Goal: Transaction & Acquisition: Purchase product/service

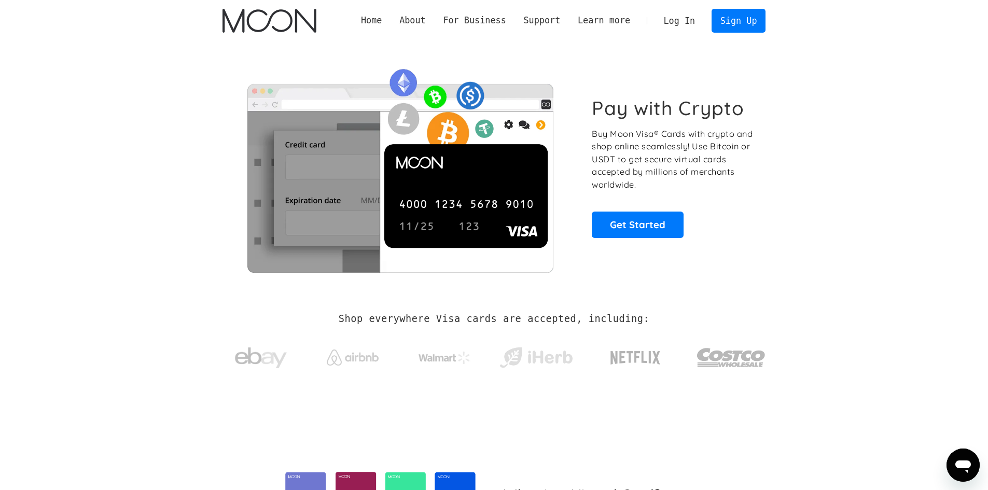
click at [694, 16] on link "Log In" at bounding box center [679, 20] width 49 height 23
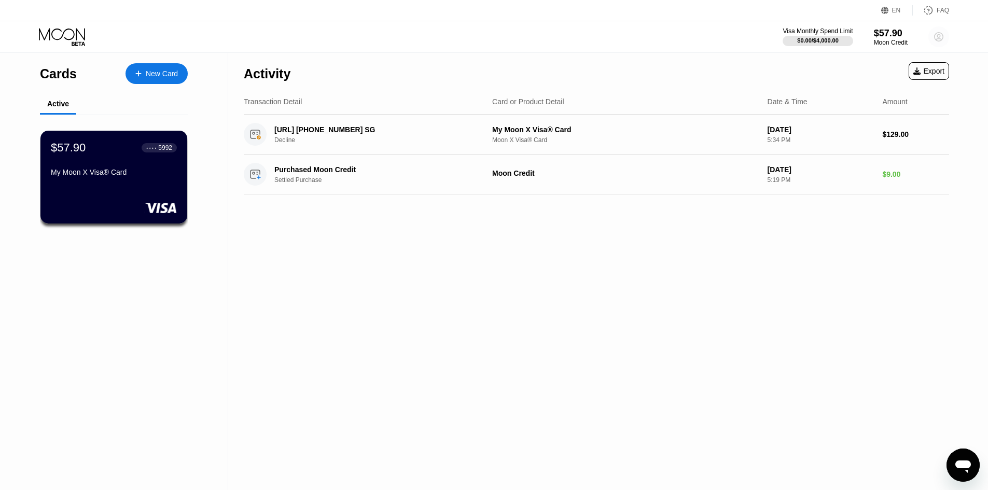
click at [942, 36] on circle at bounding box center [939, 36] width 21 height 21
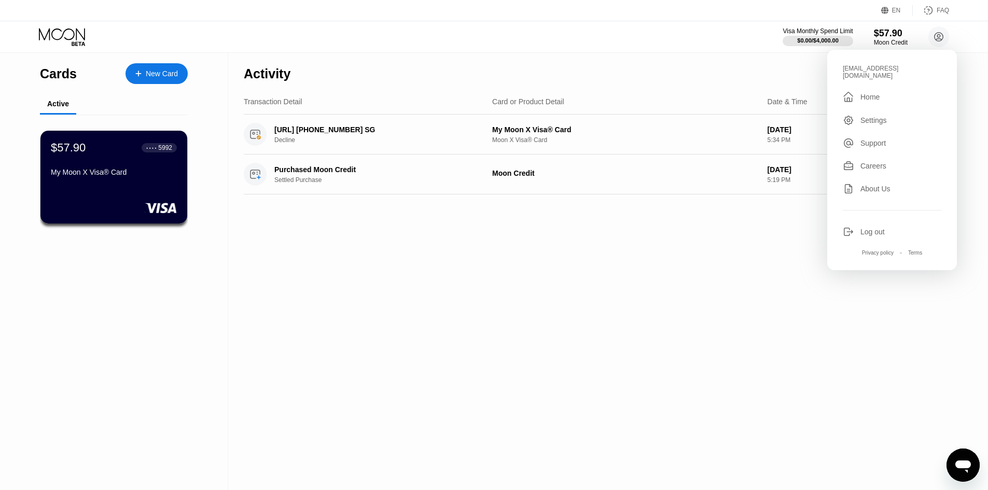
click at [344, 284] on div "Activity Export Transaction Detail Card or Product Detail Date & Time Amount NA…" at bounding box center [596, 271] width 737 height 437
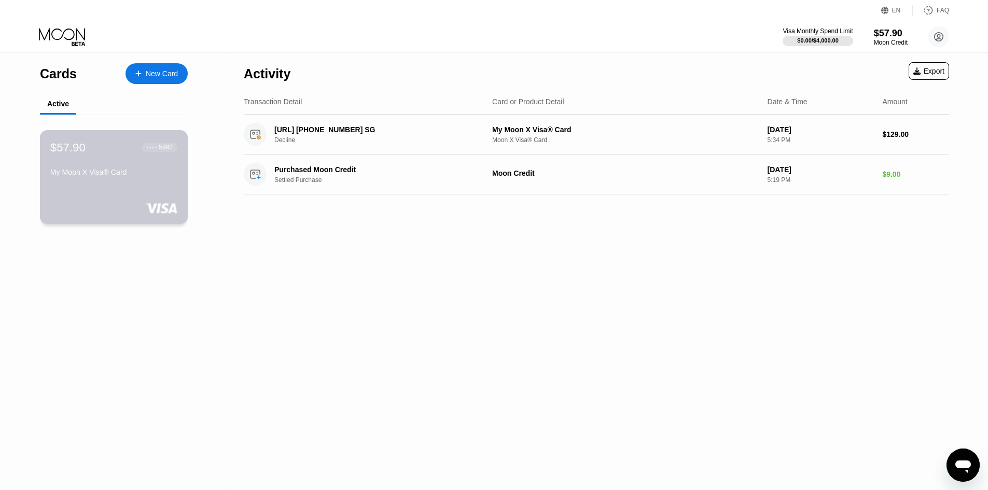
click at [142, 192] on div "$57.90 ● ● ● ● 5992 My Moon X Visa® Card" at bounding box center [114, 177] width 148 height 94
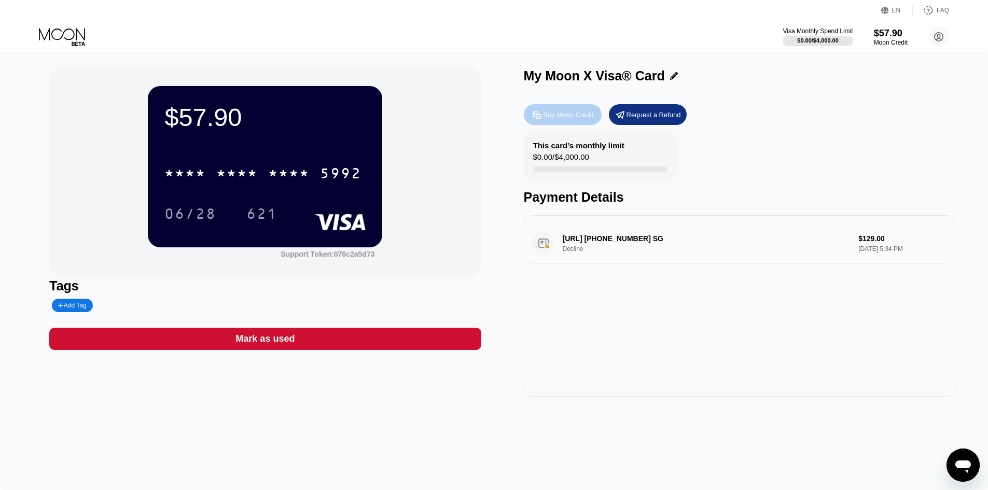
click at [590, 114] on div "Buy Moon Credit" at bounding box center [569, 115] width 50 height 9
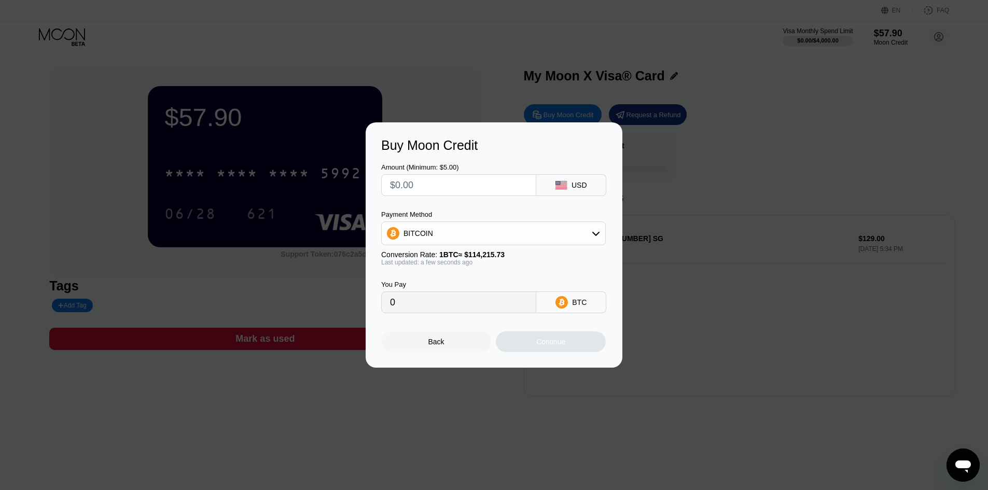
click at [704, 312] on div "Buy Moon Credit Amount (Minimum: $5.00) USD Payment Method BITCOIN Conversion R…" at bounding box center [494, 244] width 988 height 245
click at [456, 349] on div "Back" at bounding box center [436, 342] width 110 height 21
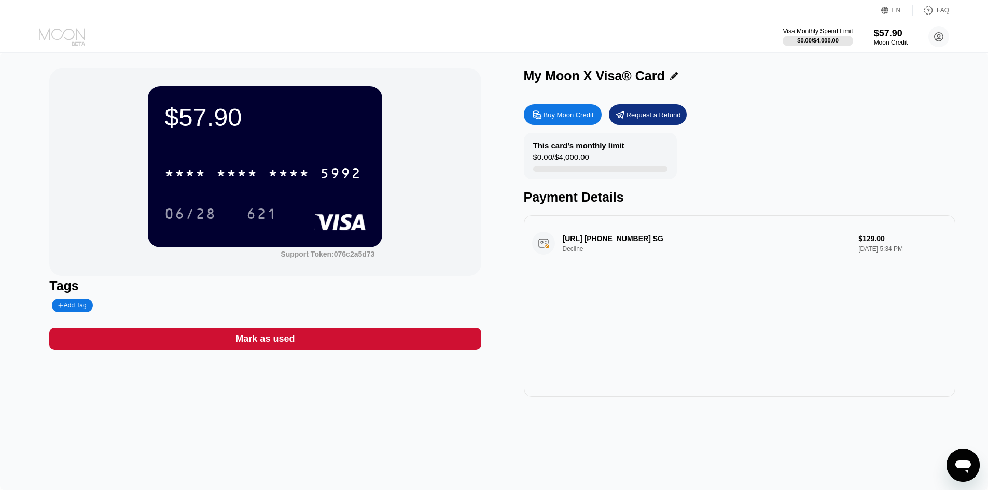
click at [65, 40] on icon at bounding box center [63, 37] width 48 height 18
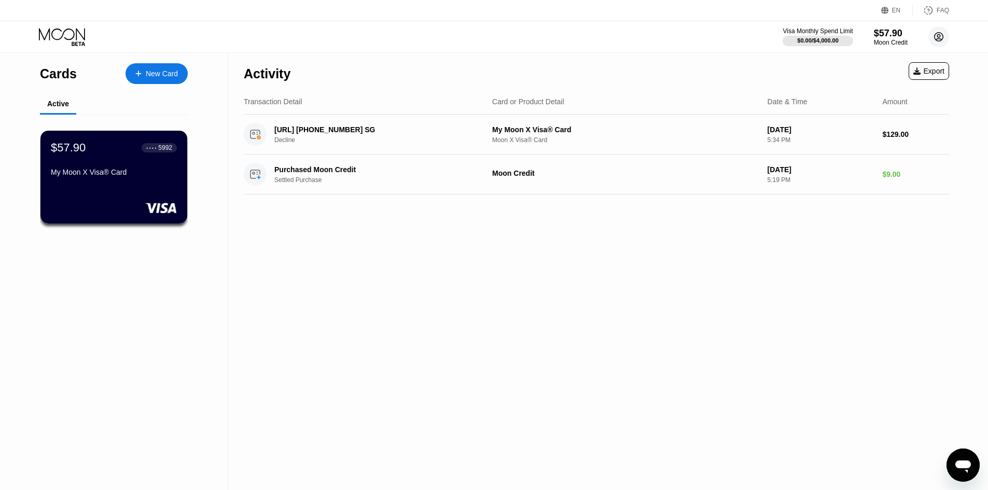
click at [944, 38] on circle at bounding box center [939, 36] width 21 height 21
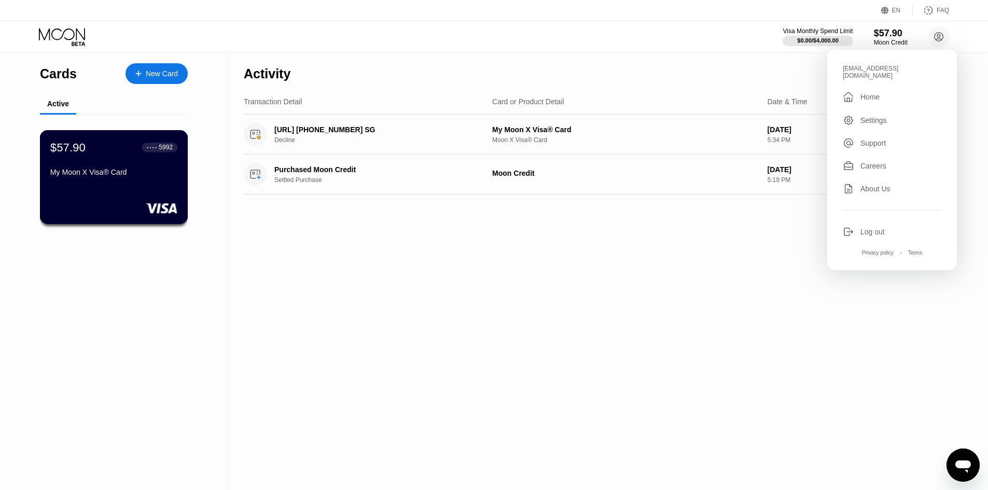
click at [139, 163] on div "$57.90 ● ● ● ● 5992 My Moon X Visa® Card" at bounding box center [113, 161] width 127 height 40
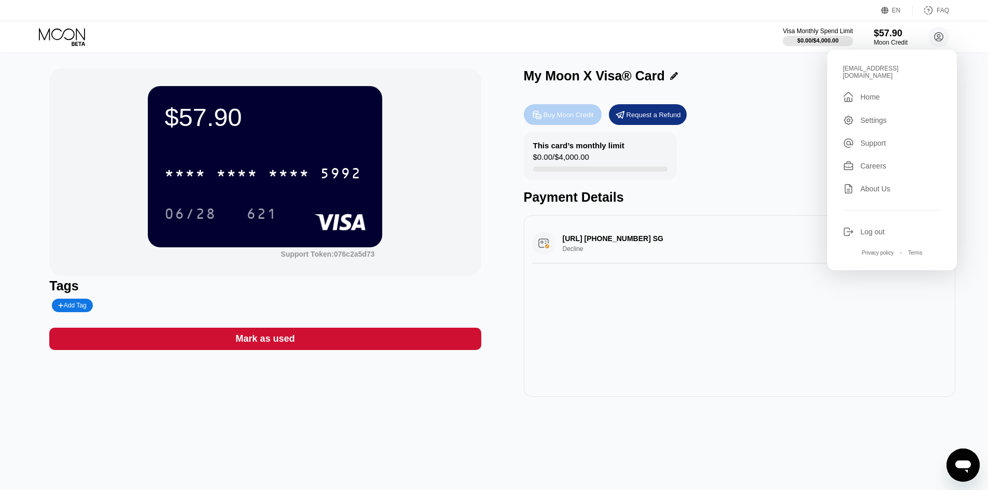
click at [588, 123] on div "Buy Moon Credit" at bounding box center [563, 114] width 78 height 21
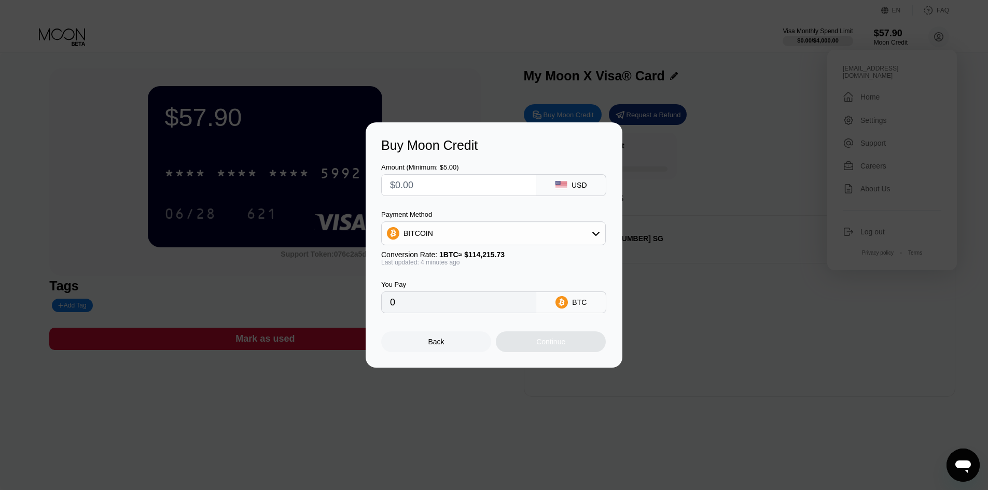
click at [593, 222] on div "BITCOIN" at bounding box center [493, 234] width 225 height 24
click at [584, 230] on div "BITCOIN" at bounding box center [494, 233] width 224 height 21
click at [450, 306] on span "USDC on Polygon" at bounding box center [435, 308] width 59 height 8
click at [483, 188] on input "text" at bounding box center [458, 185] width 137 height 21
type input "$48"
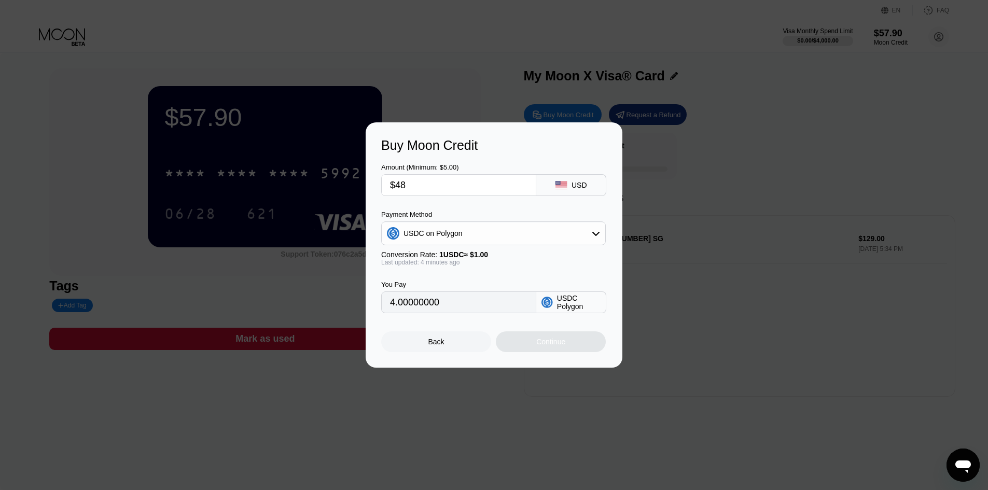
type input "48.00000000"
type input "$48"
click at [589, 352] on div "Continue" at bounding box center [551, 342] width 110 height 21
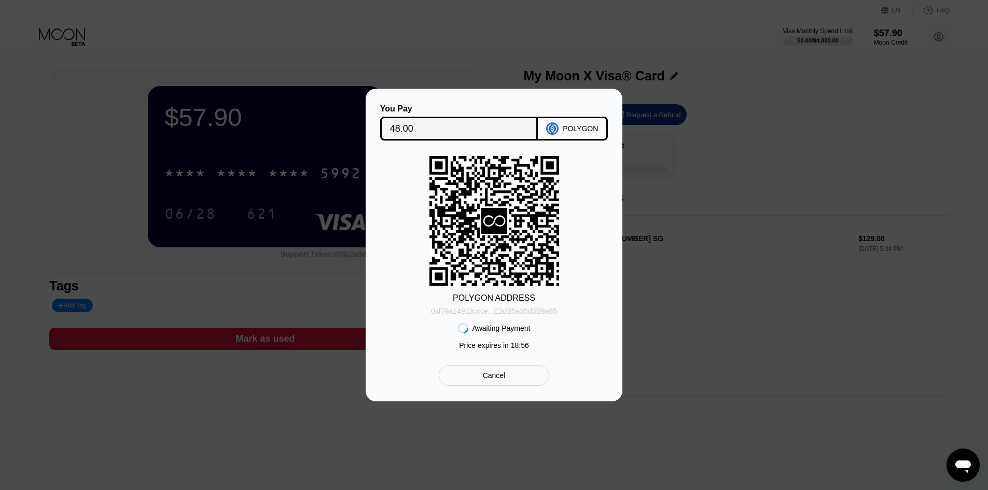
click at [503, 310] on div "0xf79a14913ccce...E2dB5a35d3B9a65" at bounding box center [494, 311] width 126 height 8
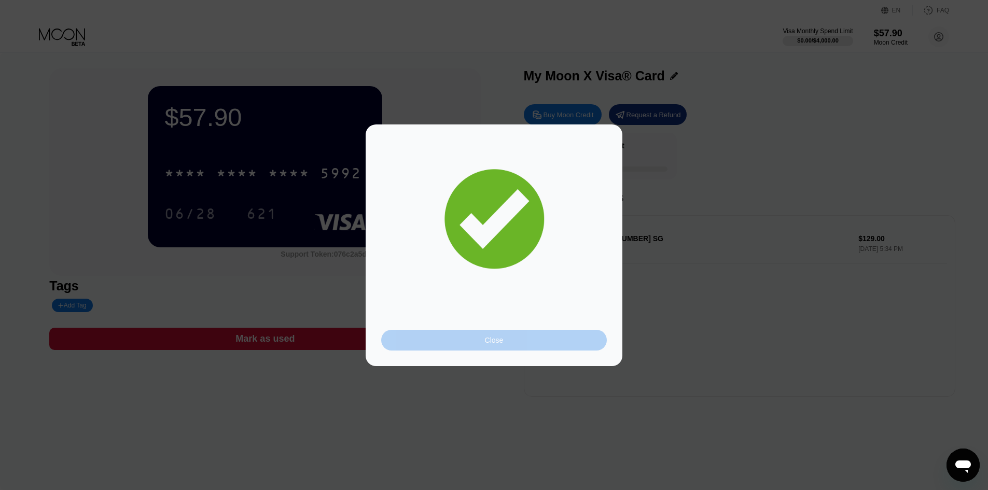
click at [548, 332] on div "Close" at bounding box center [494, 340] width 226 height 21
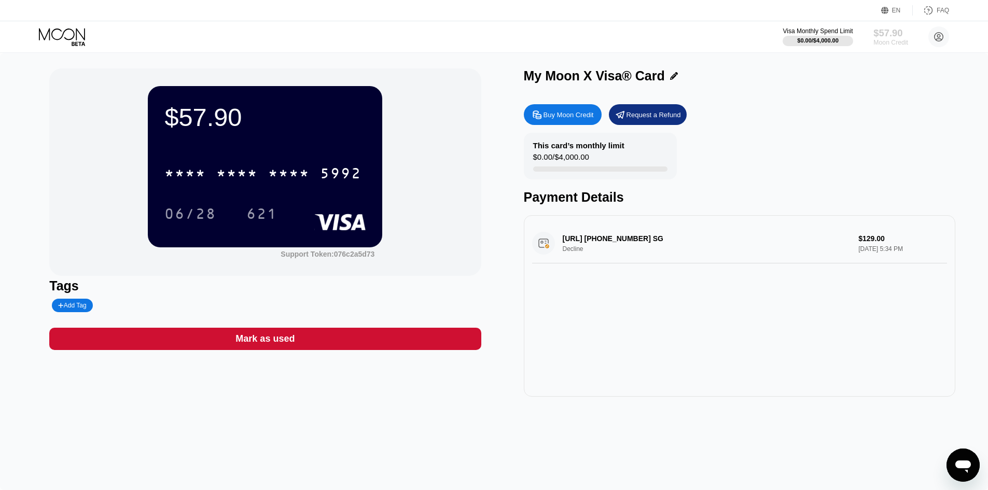
click at [898, 40] on div "Moon Credit" at bounding box center [891, 42] width 35 height 7
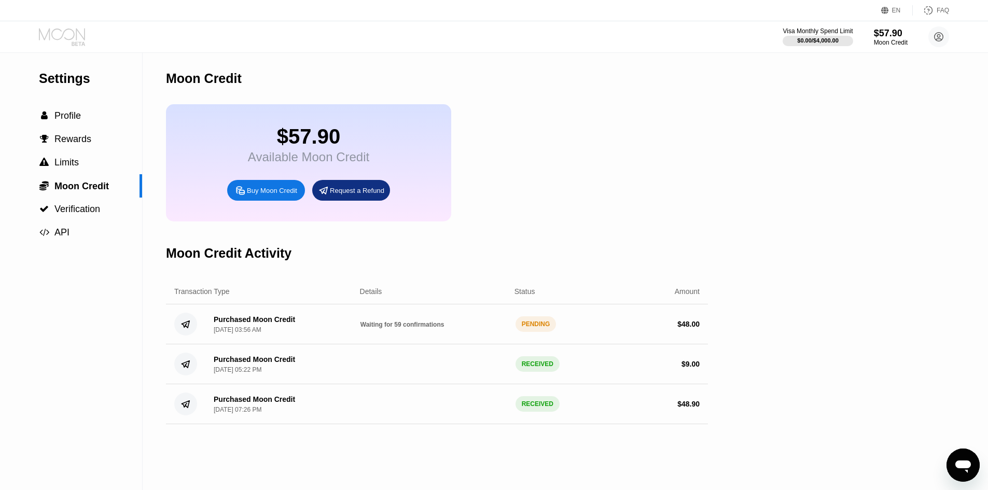
click at [66, 41] on icon at bounding box center [63, 37] width 48 height 18
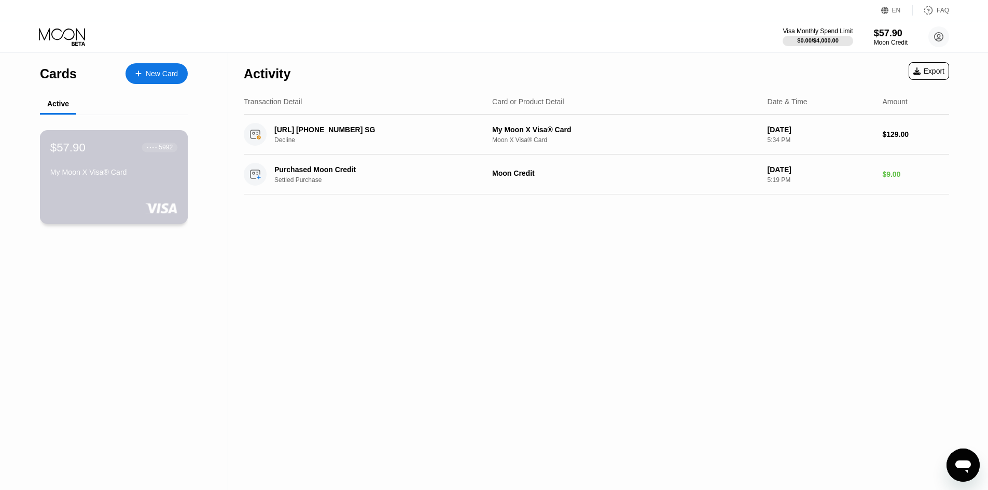
click at [115, 195] on div "$57.90 ● ● ● ● 5992 My Moon X Visa® Card" at bounding box center [114, 177] width 148 height 94
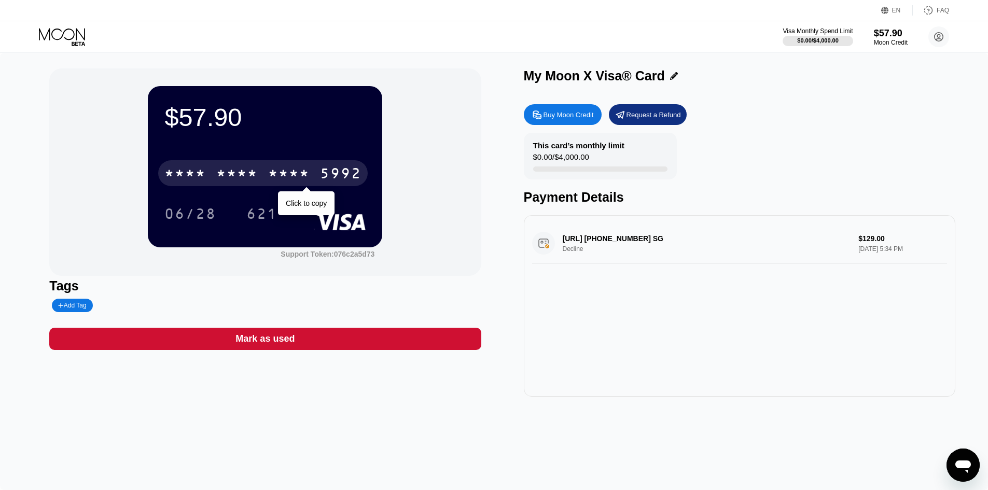
click at [307, 185] on div "* * * * * * * * * * * * 5992" at bounding box center [263, 173] width 210 height 26
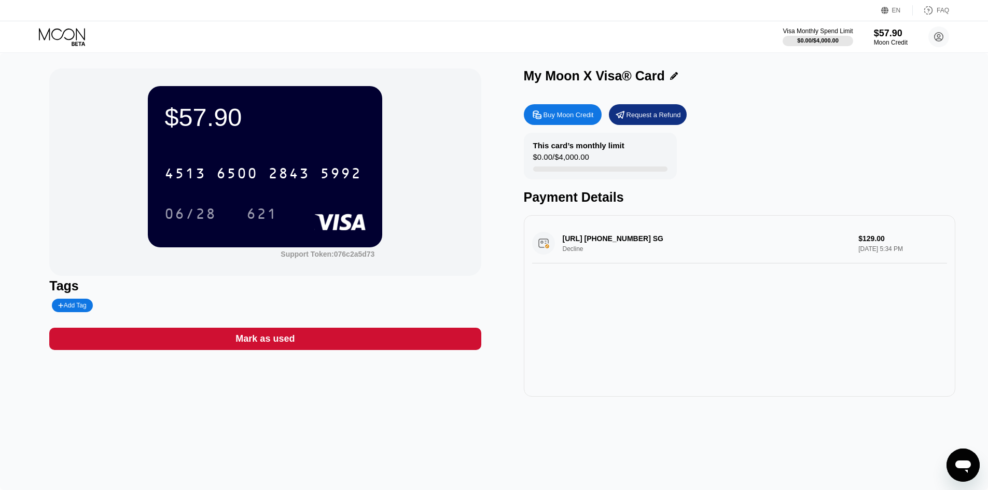
click at [580, 112] on div "Buy Moon Credit" at bounding box center [569, 115] width 50 height 9
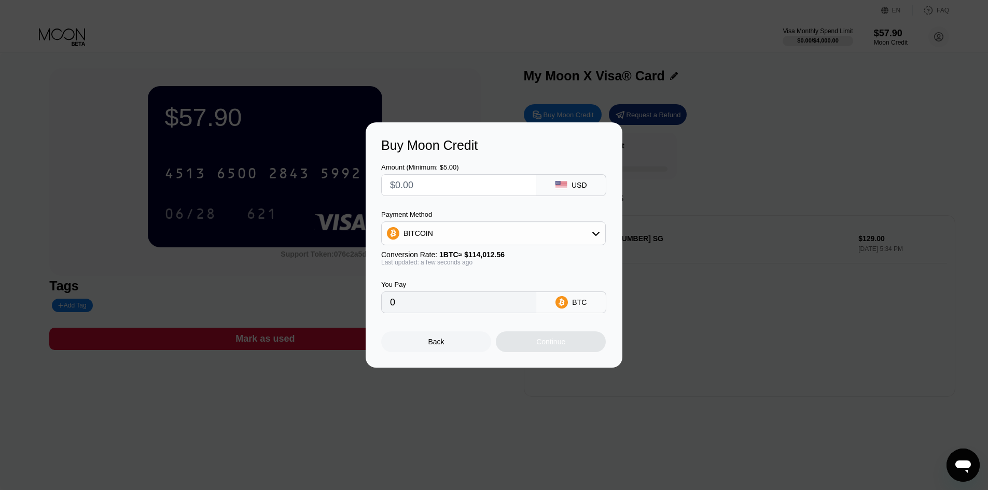
click at [636, 190] on div "Buy Moon Credit Amount (Minimum: $5.00) USD Payment Method BITCOIN Conversion R…" at bounding box center [494, 244] width 988 height 245
click at [434, 346] on div "Back" at bounding box center [437, 342] width 16 height 8
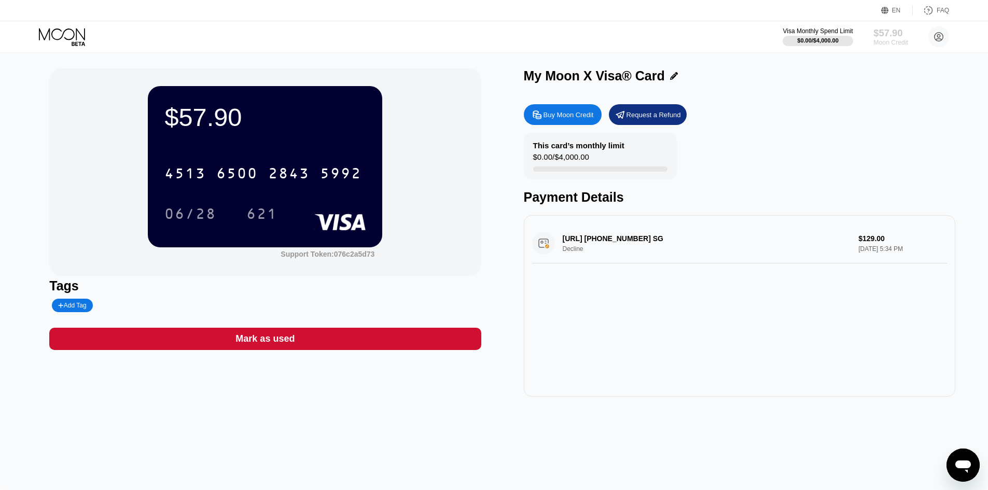
click at [878, 45] on div "Moon Credit" at bounding box center [891, 42] width 35 height 7
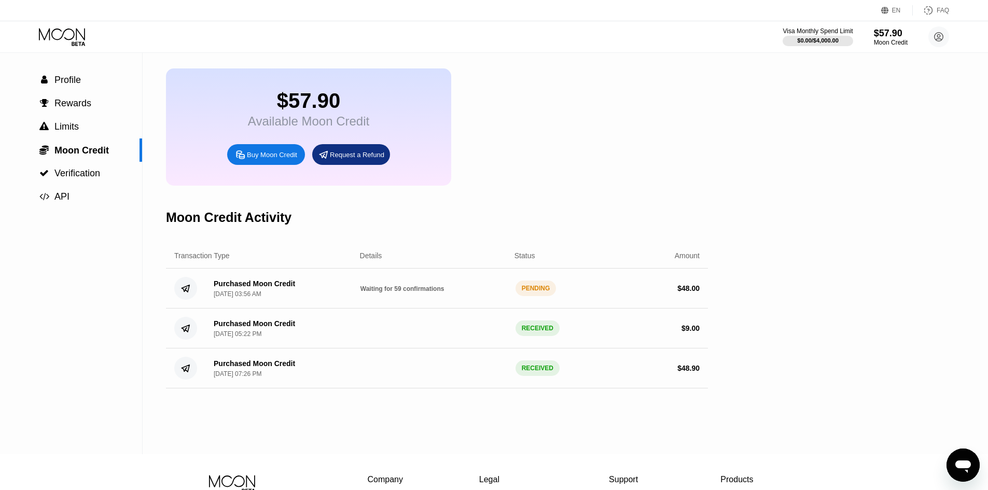
scroll to position [36, 0]
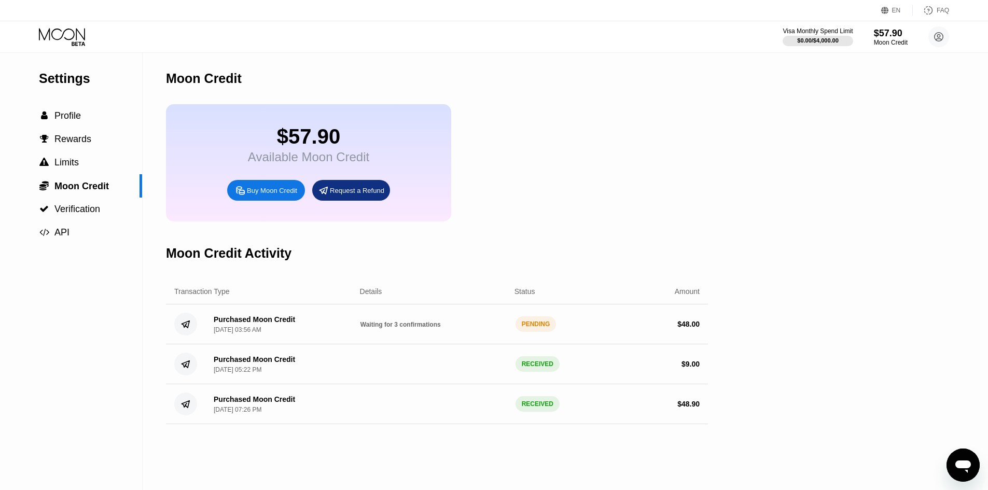
click at [906, 127] on div "Settings  Profile  Rewards  Limits  Moon Credit  Verification  API Moon C…" at bounding box center [494, 271] width 988 height 437
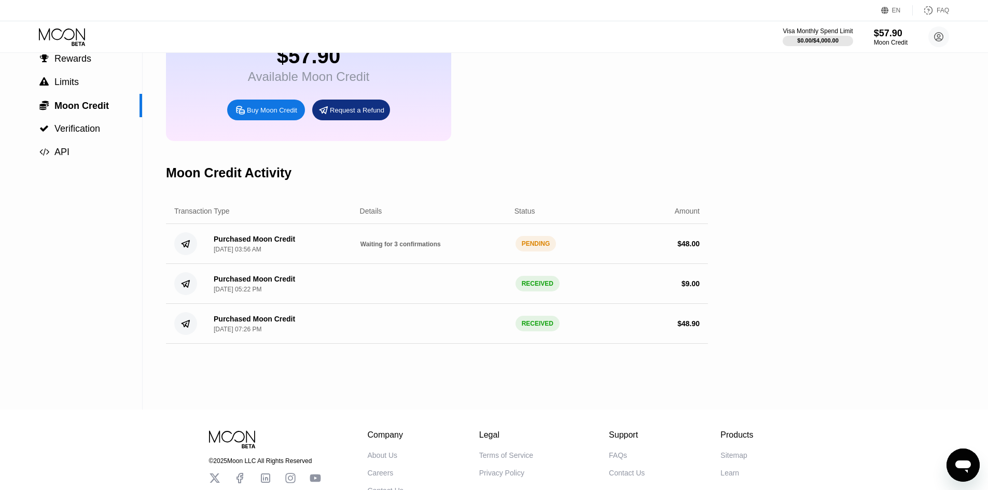
scroll to position [82, 0]
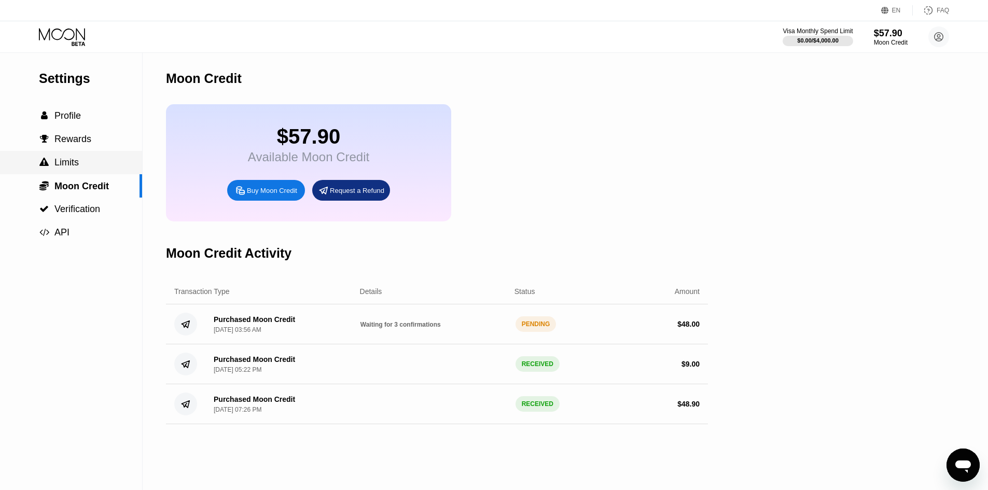
click at [75, 155] on div " Limits" at bounding box center [71, 162] width 142 height 23
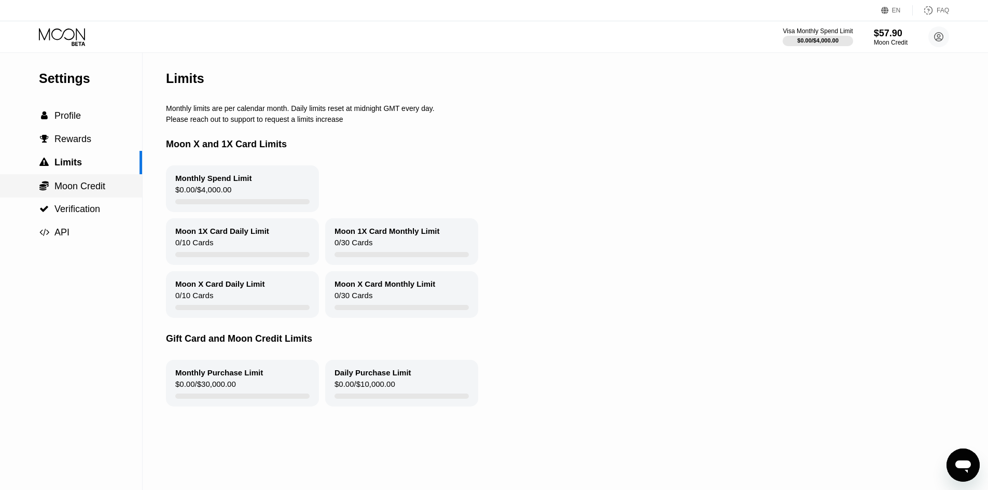
click at [64, 191] on span "Moon Credit" at bounding box center [79, 186] width 51 height 10
